Goal: Navigation & Orientation: Find specific page/section

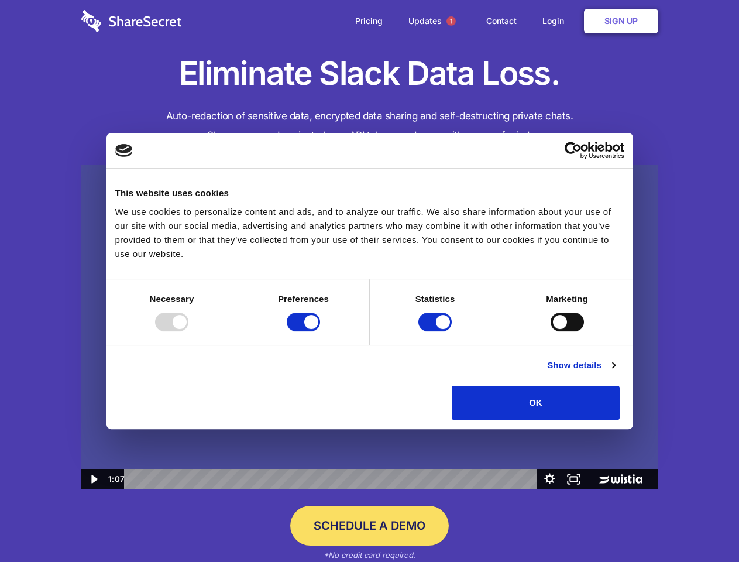
click at [369, 281] on img at bounding box center [369, 327] width 577 height 325
click at [188, 331] on div at bounding box center [171, 321] width 33 height 19
click at [320, 331] on input "Preferences" at bounding box center [303, 321] width 33 height 19
checkbox input "false"
click at [436, 331] on input "Statistics" at bounding box center [434, 321] width 33 height 19
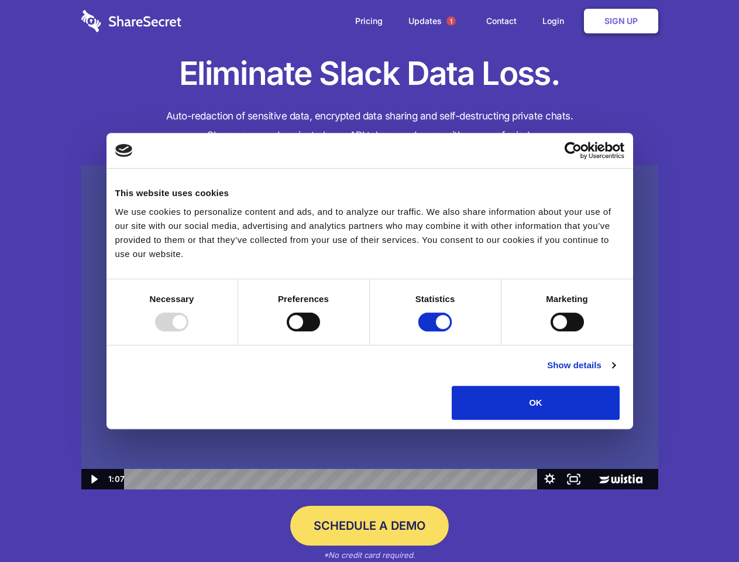
checkbox input "false"
click at [550, 331] on input "Marketing" at bounding box center [566, 321] width 33 height 19
checkbox input "true"
click at [615, 372] on link "Show details" at bounding box center [581, 365] width 68 height 14
click at [0, 0] on li "Necessary 7 Necessary cookies help make a website usable by enabling basic func…" at bounding box center [0, 0] width 0 height 0
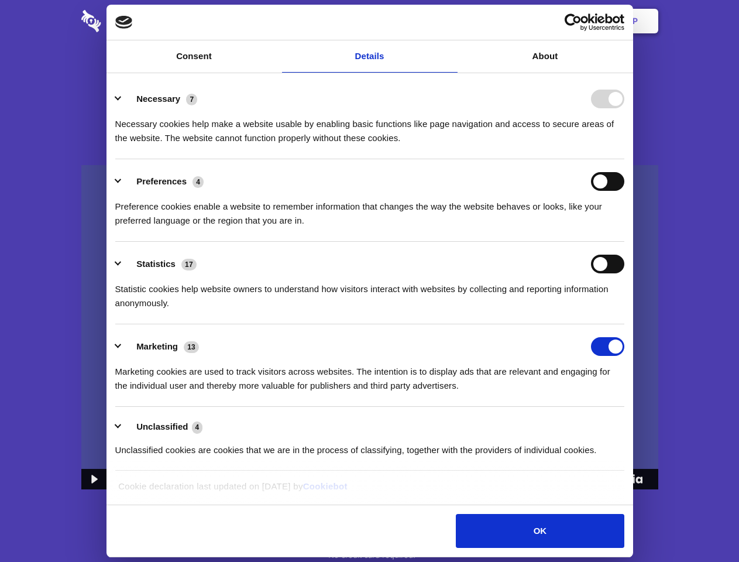
click at [450, 21] on span "1" at bounding box center [450, 20] width 9 height 9
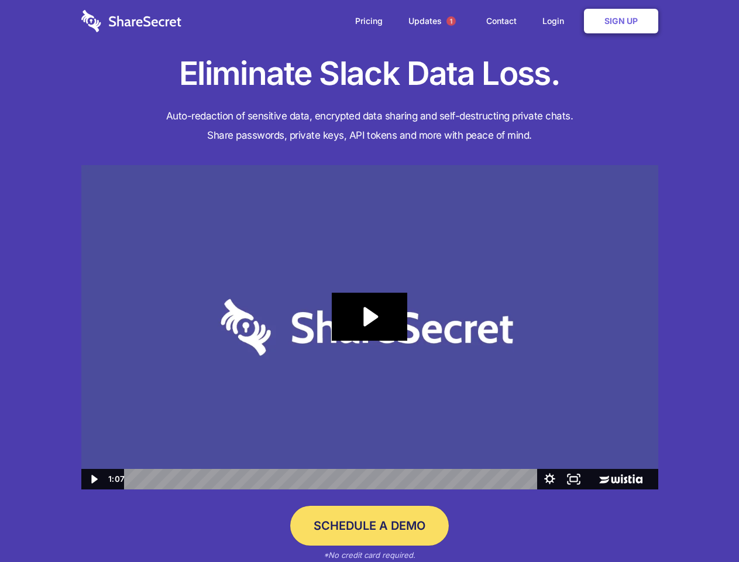
click at [370, 327] on icon "Play Video: Sharesecret Slack Extension" at bounding box center [369, 316] width 75 height 48
